Goal: Task Accomplishment & Management: Manage account settings

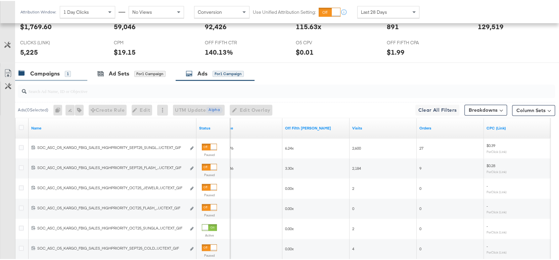
click at [59, 73] on div "Campaigns" at bounding box center [45, 73] width 30 height 8
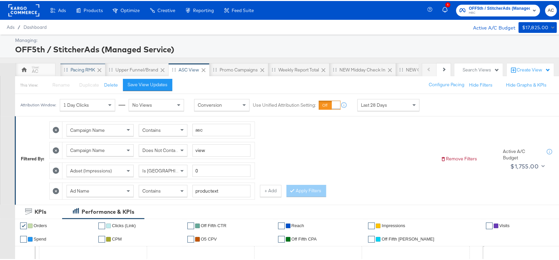
click at [75, 66] on div "Pacing RMK" at bounding box center [83, 69] width 25 height 6
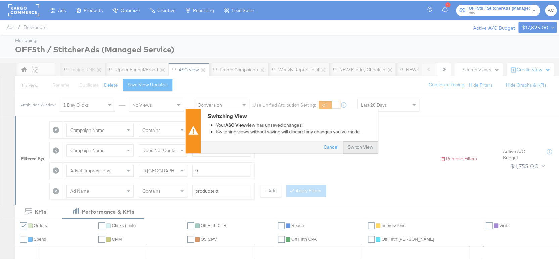
click at [354, 147] on button "Switch View" at bounding box center [360, 146] width 35 height 12
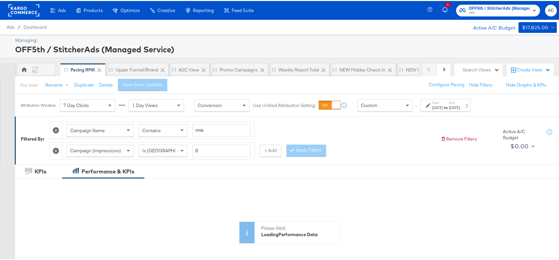
drag, startPoint x: 428, startPoint y: 104, endPoint x: 418, endPoint y: 109, distance: 10.5
click at [428, 104] on icon at bounding box center [428, 104] width 5 height 5
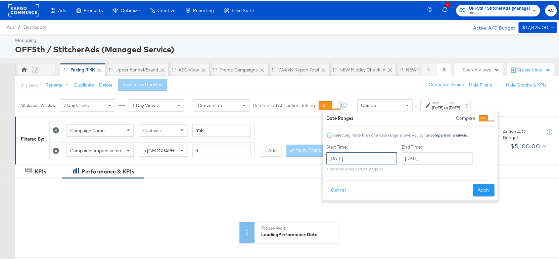
click at [372, 155] on input "September 11th 2025" at bounding box center [362, 158] width 71 height 12
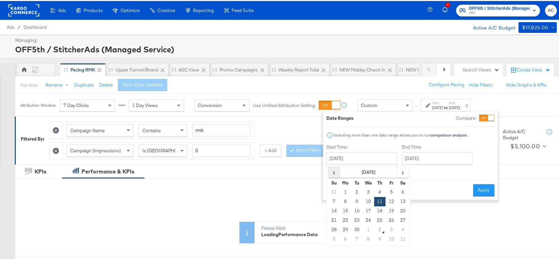
click at [331, 170] on span "‹" at bounding box center [334, 171] width 10 height 10
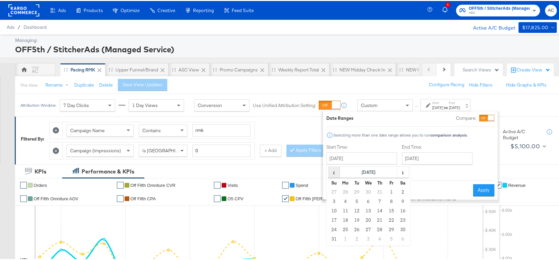
click at [331, 170] on span "‹" at bounding box center [334, 171] width 10 height 10
click at [349, 227] on td "28" at bounding box center [345, 228] width 11 height 9
type input "July 28th 2025"
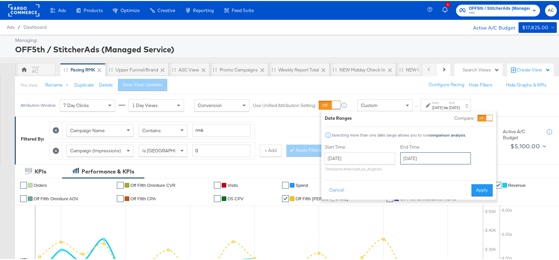
click at [417, 156] on input "October 1st 2025" at bounding box center [435, 158] width 71 height 12
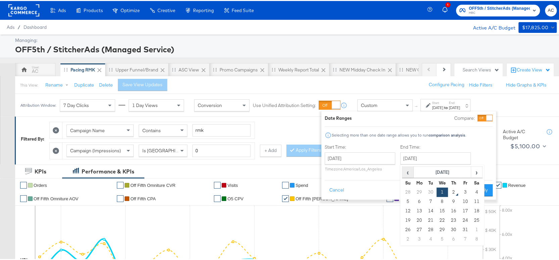
click at [408, 166] on span "‹" at bounding box center [408, 171] width 10 height 10
click at [419, 222] on td "18" at bounding box center [419, 219] width 11 height 9
type input "August 18th 2025"
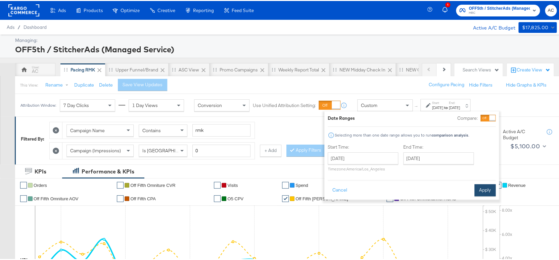
click at [484, 190] on button "Apply" at bounding box center [485, 189] width 21 height 12
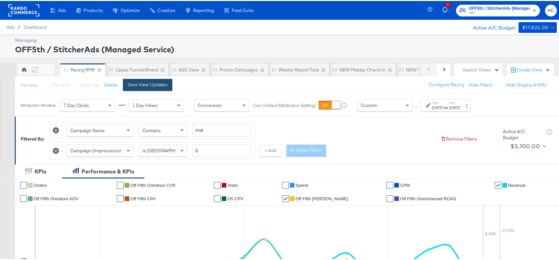
click at [138, 84] on div "Save View Updates" at bounding box center [148, 84] width 40 height 6
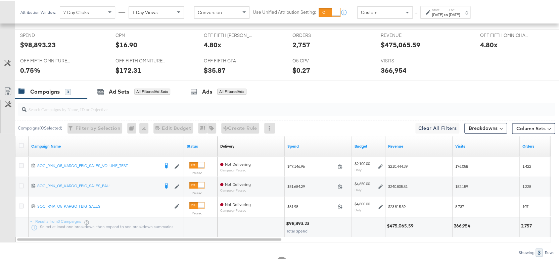
scroll to position [299, 0]
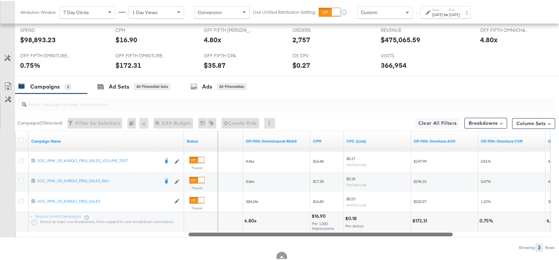
drag, startPoint x: 210, startPoint y: 233, endPoint x: 387, endPoint y: 245, distance: 177.8
click at [385, 245] on div "Campaigns ( 0 Selected) Filter by Selection Filter 0 campaigns 0 Rename 0 campa…" at bounding box center [277, 172] width 555 height 158
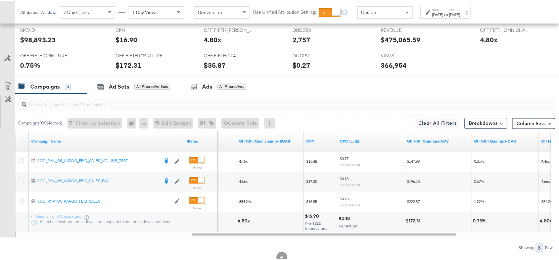
drag, startPoint x: 402, startPoint y: 245, endPoint x: 409, endPoint y: 245, distance: 6.4
click at [409, 245] on div "Showing: 3 Rows" at bounding box center [277, 247] width 555 height 8
